Goal: Entertainment & Leisure: Consume media (video, audio)

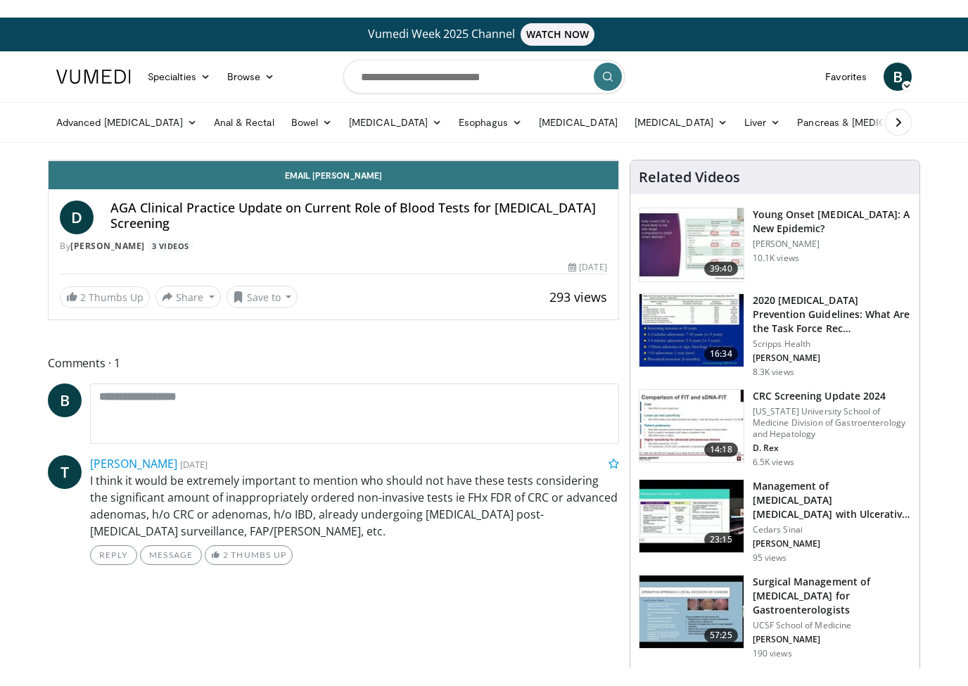
scroll to position [17, 0]
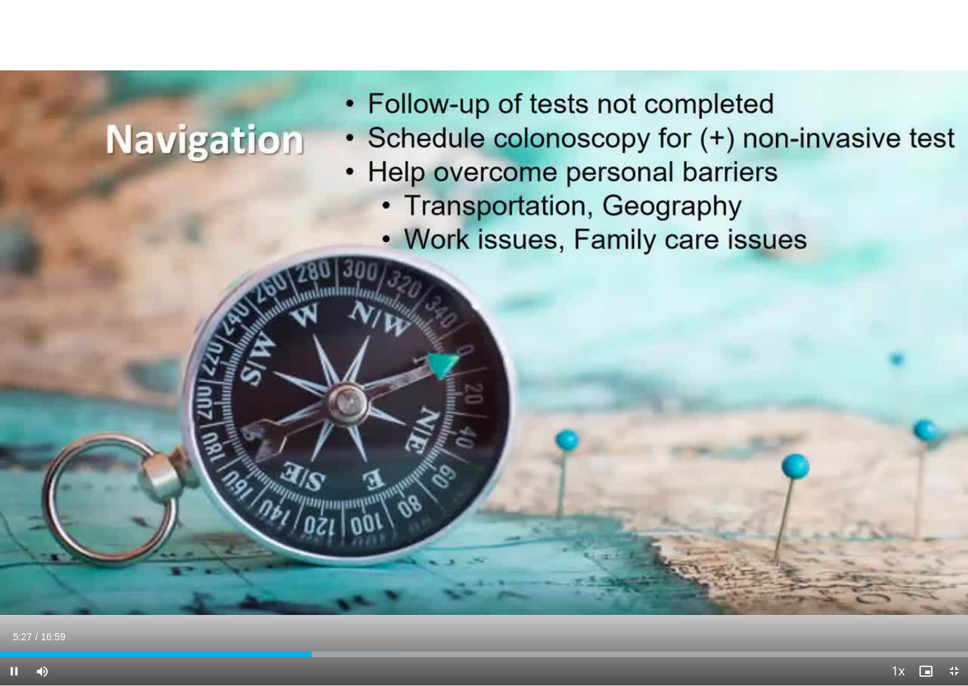
click at [27, 650] on span "Video Player" at bounding box center [14, 671] width 28 height 28
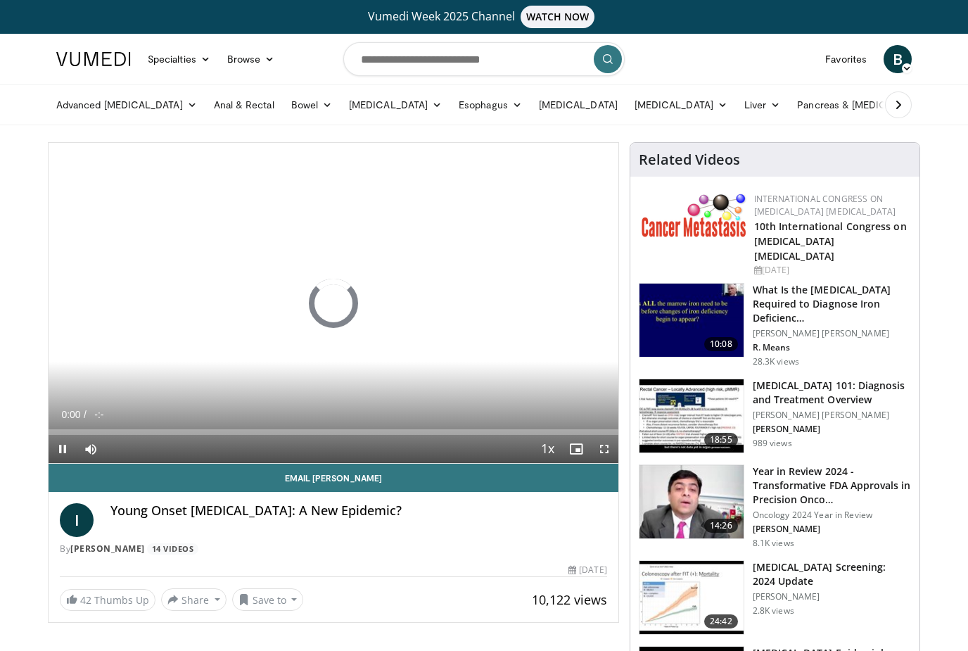
click at [472, 530] on div "Young Onset [MEDICAL_DATA]: A New Epidemic?" at bounding box center [358, 520] width 497 height 34
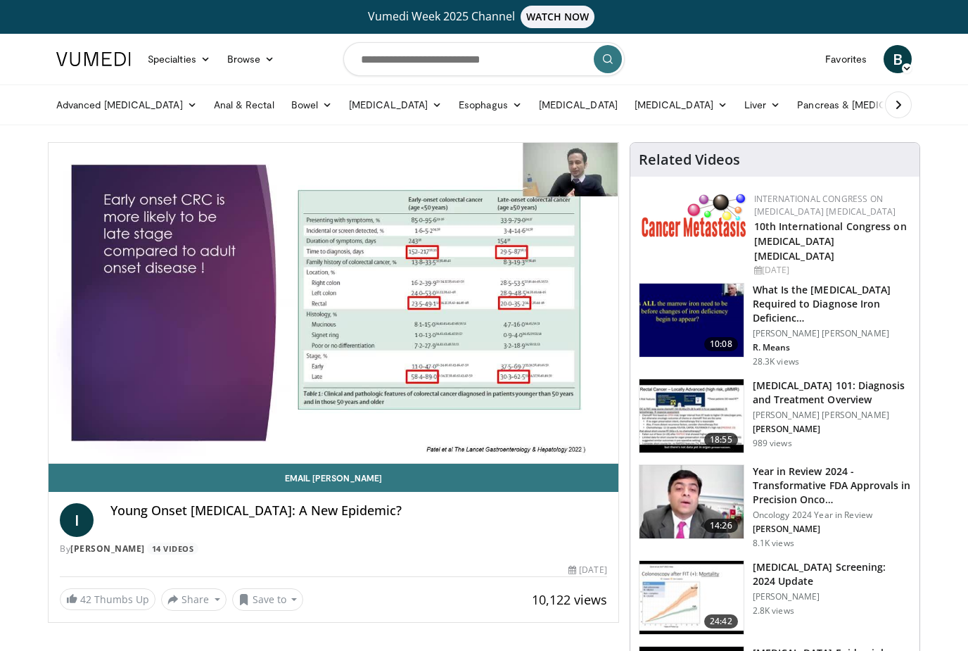
click at [491, 554] on div "By [PERSON_NAME] 14 Videos" at bounding box center [333, 548] width 547 height 13
